Goal: Transaction & Acquisition: Purchase product/service

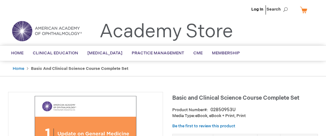
type input "0"
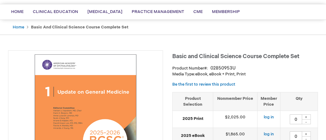
scroll to position [82, 0]
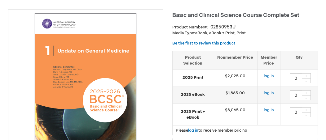
click at [262, 15] on span "Basic and Clinical Science Course Complete Set" at bounding box center [235, 15] width 127 height 6
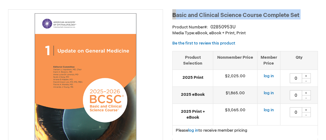
click at [262, 15] on span "Basic and Clinical Science Course Complete Set" at bounding box center [235, 15] width 127 height 6
copy div "Basic and Clinical Science Course Complete Set"
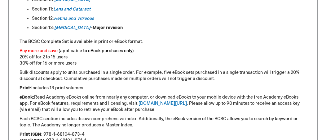
scroll to position [536, 0]
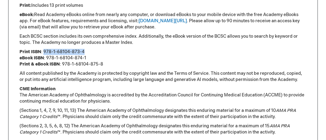
drag, startPoint x: 45, startPoint y: 51, endPoint x: 87, endPoint y: 49, distance: 42.1
click at [87, 49] on p "Print ISBN : 978-1-68104-873-4 eBook ISBN : 978-1-68104-874-1 Print & eBook ISB…" at bounding box center [162, 58] width 287 height 19
copy p "978-1-68104-873-4"
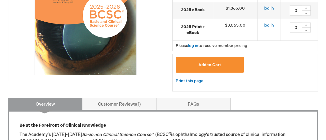
scroll to position [248, 0]
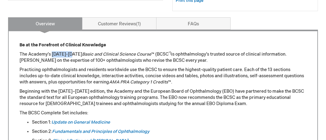
drag, startPoint x: 53, startPoint y: 53, endPoint x: 75, endPoint y: 53, distance: 22.0
click at [75, 53] on p "The Academy’s [DATE]-[DATE] Basic and Clinical Science Course ™ (BCSC ®) is oph…" at bounding box center [162, 57] width 287 height 12
copy p "[DATE]-[DATE]"
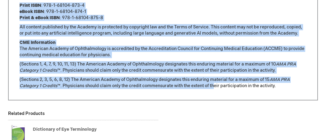
scroll to position [585, 0]
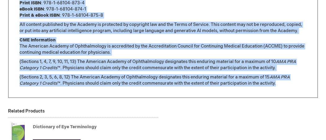
drag, startPoint x: 19, startPoint y: 44, endPoint x: 277, endPoint y: 127, distance: 271.6
copy div "Lo ip dol Sitametco ad Elitsedd Eiusmodte Inc Utlabor’e 2689-3879 Dolor mag Ali…"
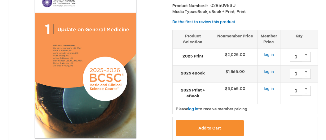
scroll to position [7, 0]
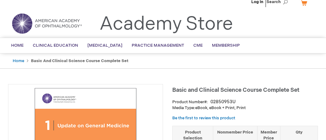
click at [268, 32] on div "Toggle Nav Academy Store" at bounding box center [162, 26] width 319 height 24
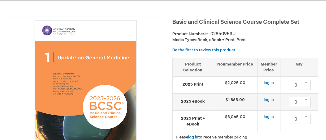
scroll to position [90, 0]
